Goal: Communication & Community: Answer question/provide support

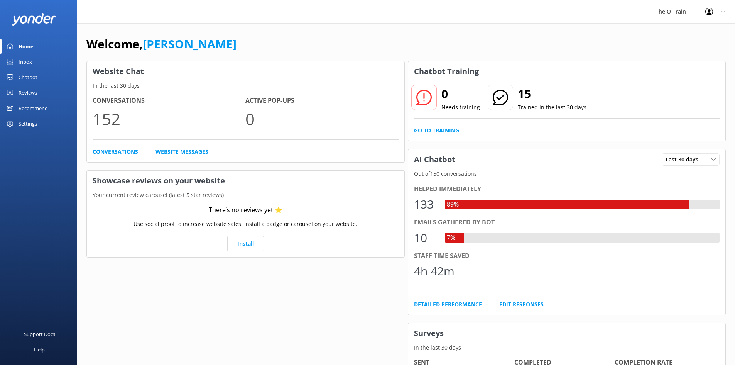
click at [29, 62] on div "Inbox" at bounding box center [26, 61] width 14 height 15
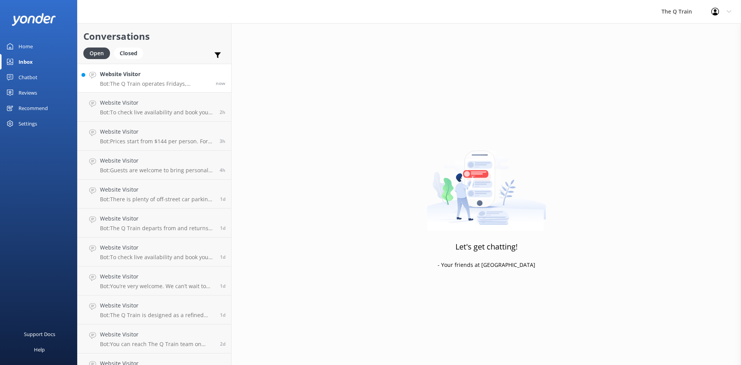
click at [165, 83] on p "Bot: The Q Train operates Fridays, Saturdays, and Sundays all year round, excep…" at bounding box center [155, 83] width 110 height 7
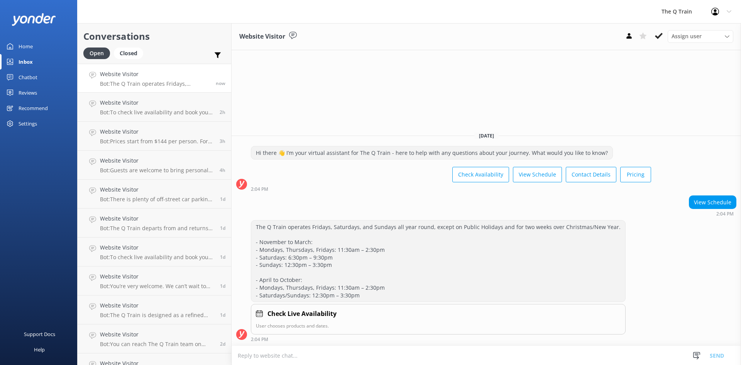
click at [151, 77] on h4 "Website Visitor" at bounding box center [155, 74] width 110 height 8
click at [213, 12] on div "The Q Train Profile Settings Logout" at bounding box center [370, 11] width 741 height 23
